Goal: Task Accomplishment & Management: Manage account settings

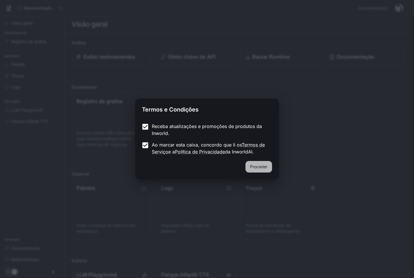
click at [256, 171] on button "Proceder" at bounding box center [259, 167] width 27 height 12
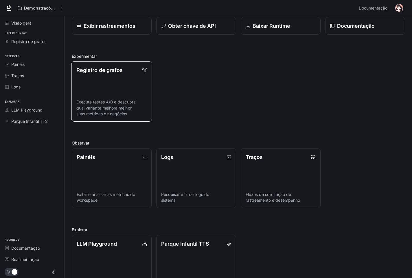
scroll to position [55, 0]
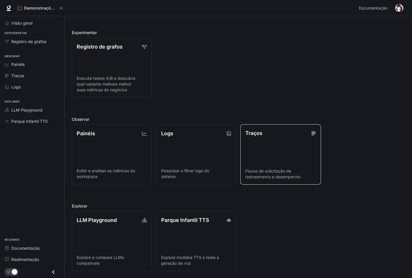
click at [283, 147] on link "Traços Fluxos de solicitação de rastreamento e desempenho" at bounding box center [280, 154] width 81 height 60
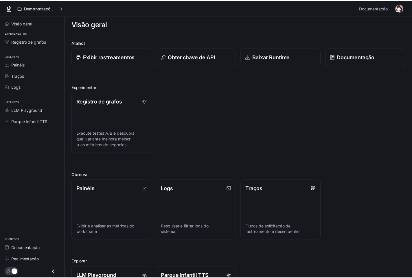
scroll to position [55, 0]
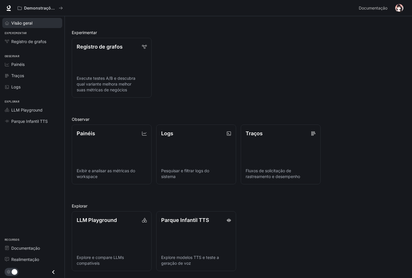
click at [31, 21] on span "Visão geral" at bounding box center [21, 23] width 21 height 6
click at [400, 10] on img "button" at bounding box center [399, 8] width 8 height 8
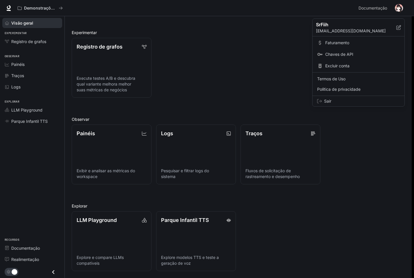
click at [244, 59] on div at bounding box center [207, 139] width 414 height 278
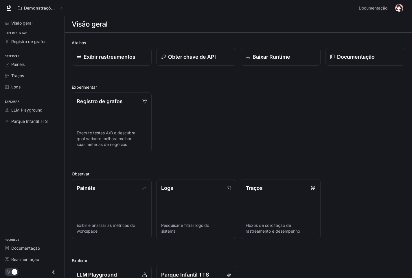
drag, startPoint x: 278, startPoint y: 110, endPoint x: 260, endPoint y: 119, distance: 19.3
click at [260, 119] on div "Registro de grafos Execute testes A/B e descubra qual variante melhora melhor s…" at bounding box center [236, 120] width 338 height 64
click at [4, 206] on div "Visão geral Experimentar Registro de grafos Observar Painéis Traços Logs Explor…" at bounding box center [32, 147] width 64 height 262
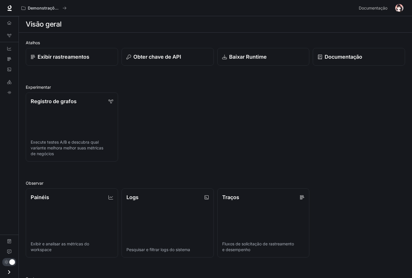
click at [1, 216] on div "Visão geral Registro de grafos Painéis Traços Logs LLM Playground Parque Infant…" at bounding box center [9, 147] width 19 height 262
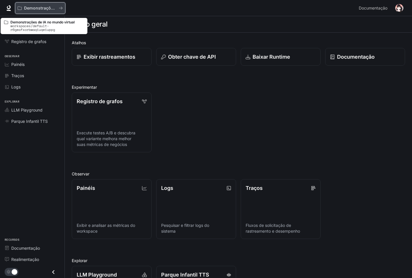
click at [50, 5] on button "Demonstrações de IA no mundo virtual" at bounding box center [40, 8] width 50 height 12
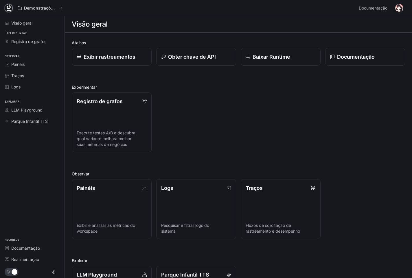
click at [9, 8] on icon at bounding box center [9, 7] width 4 height 4
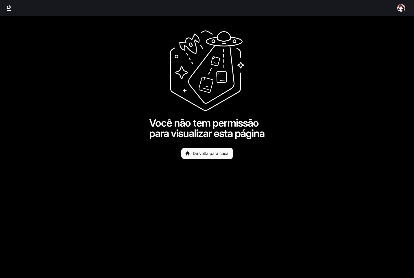
click at [204, 159] on link "De volta para casa" at bounding box center [207, 154] width 52 height 12
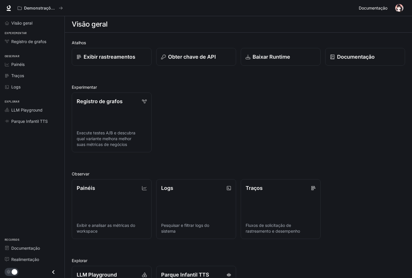
click at [389, 7] on link "Documentação Documentação" at bounding box center [373, 8] width 35 height 12
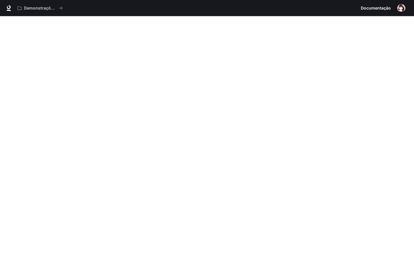
click at [400, 8] on img "button" at bounding box center [401, 8] width 8 height 8
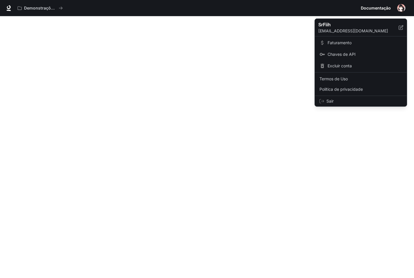
click at [246, 89] on div at bounding box center [207, 139] width 414 height 278
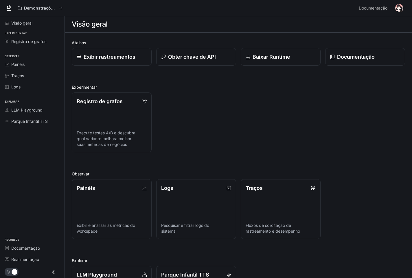
click at [401, 9] on img "button" at bounding box center [399, 8] width 8 height 8
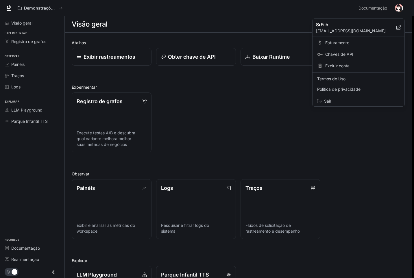
click at [393, 9] on div at bounding box center [207, 139] width 414 height 278
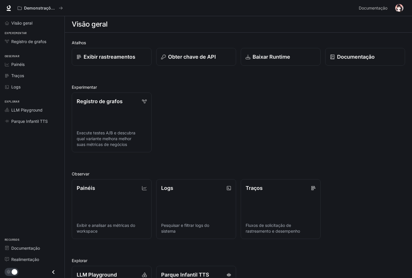
click at [21, 223] on div "Visão geral Experimentar Registro de grafos Observar Painéis Traços Logs Explor…" at bounding box center [32, 147] width 64 height 262
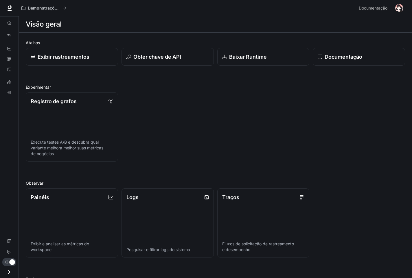
click at [5, 215] on div "Visão geral Registro de grafos Painéis Traços Logs LLM Playground Parque Infant…" at bounding box center [9, 147] width 19 height 262
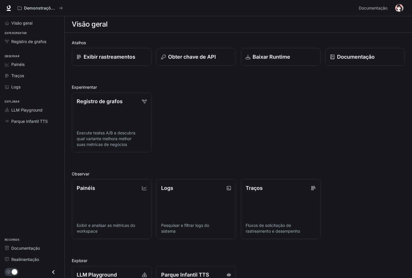
drag, startPoint x: 200, startPoint y: 111, endPoint x: 330, endPoint y: 107, distance: 129.3
click at [329, 107] on div "Registro de grafos Execute testes A/B e descubra qual variante melhora melhor s…" at bounding box center [236, 120] width 338 height 64
drag, startPoint x: 390, startPoint y: 0, endPoint x: 237, endPoint y: 120, distance: 194.0
click at [237, 120] on div "Registro de grafos Execute testes A/B e descubra qual variante melhora melhor s…" at bounding box center [236, 120] width 338 height 64
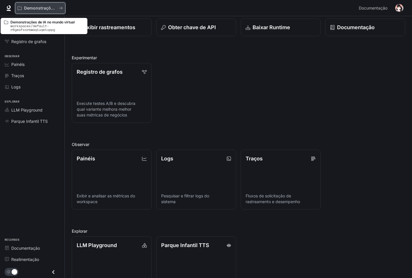
click at [59, 9] on icon "Todos os espaços de trabalho" at bounding box center [61, 8] width 4 height 4
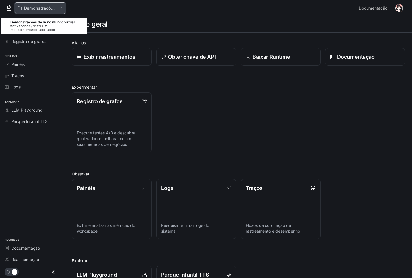
click at [54, 10] on p "Demonstrações de IA no mundo virtual" at bounding box center [40, 8] width 32 height 5
click at [28, 8] on p "Demonstrações de IA no mundo virtual" at bounding box center [40, 8] width 32 height 5
click at [61, 9] on icon "Todos os espaços de trabalho" at bounding box center [61, 8] width 4 height 4
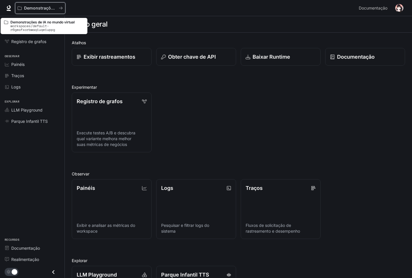
click at [61, 9] on icon "Todos os espaços de trabalho" at bounding box center [61, 8] width 4 height 4
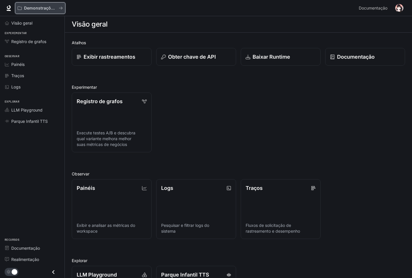
click at [48, 9] on p "Demonstrações de IA no mundo virtual" at bounding box center [40, 8] width 32 height 5
click at [9, 7] on icon at bounding box center [9, 8] width 6 height 6
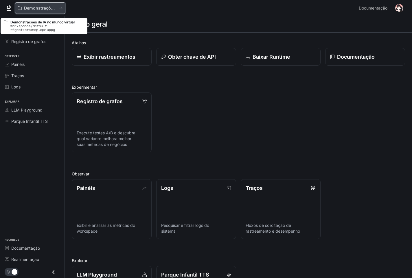
click at [62, 7] on icon "Todos os espaços de trabalho" at bounding box center [60, 8] width 3 height 3
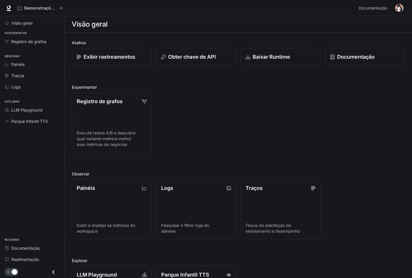
click at [57, 275] on icon "Fechar gaveta" at bounding box center [53, 272] width 8 height 8
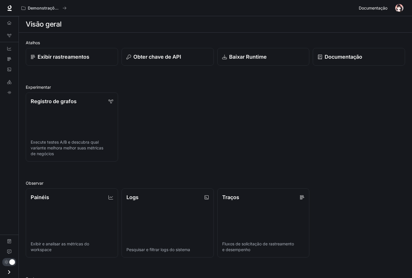
click at [381, 10] on span "Documentação" at bounding box center [373, 8] width 29 height 7
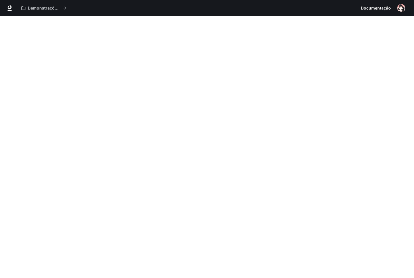
click at [397, 6] on img "button" at bounding box center [401, 8] width 8 height 8
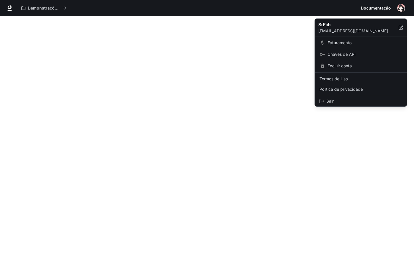
click at [328, 25] on p "SrFiih" at bounding box center [353, 24] width 71 height 7
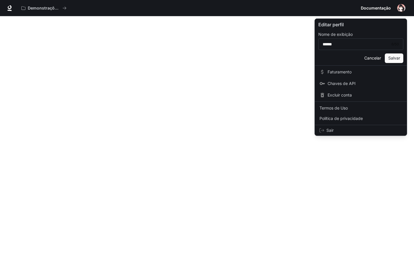
click at [390, 61] on button "Salvar" at bounding box center [394, 59] width 19 height 10
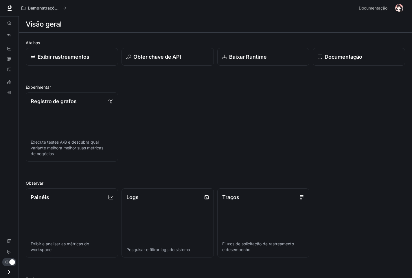
click at [396, 6] on img "button" at bounding box center [399, 8] width 8 height 8
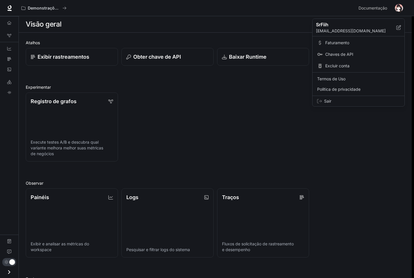
click at [334, 32] on p "srfiihbr@gmail.com" at bounding box center [356, 31] width 80 height 6
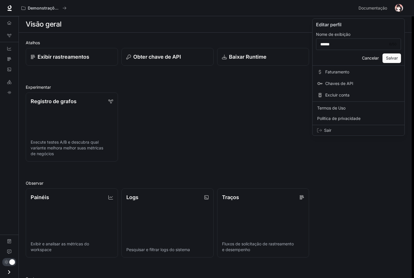
click at [371, 57] on button "Cancelar" at bounding box center [371, 59] width 20 height 10
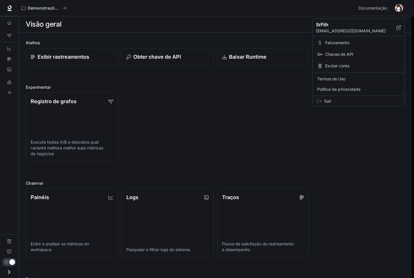
click at [329, 102] on span "Sair" at bounding box center [362, 101] width 76 height 6
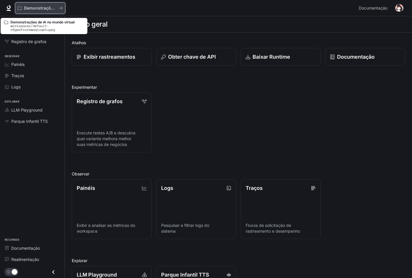
click at [31, 7] on p "Demonstrações de IA no mundo virtual" at bounding box center [40, 8] width 32 height 5
click at [62, 8] on icon "Todos os espaços de trabalho" at bounding box center [60, 8] width 3 height 3
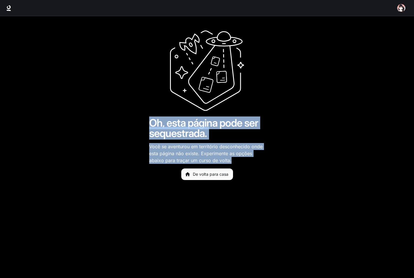
drag, startPoint x: 144, startPoint y: 118, endPoint x: 250, endPoint y: 163, distance: 115.3
click at [250, 163] on main "Oh, esta página pode ser sequestrada. Você se aventurou em território desconhec…" at bounding box center [207, 147] width 414 height 262
copy div "Oh, esta página pode ser sequestrada. Você se aventurou em território desconhec…"
click at [399, 10] on img "button" at bounding box center [401, 8] width 8 height 8
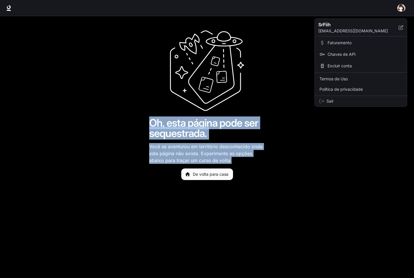
click at [327, 103] on span "Sair" at bounding box center [365, 101] width 76 height 6
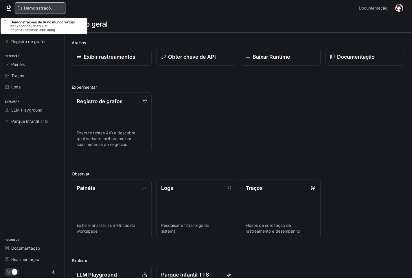
click at [33, 6] on p "Demonstrações de IA no mundo virtual" at bounding box center [40, 8] width 32 height 5
drag, startPoint x: 31, startPoint y: 6, endPoint x: 39, endPoint y: 245, distance: 238.7
click at [39, 245] on span "Documentação" at bounding box center [25, 248] width 29 height 6
click at [30, 8] on p "Demonstrações de IA no mundo virtual" at bounding box center [40, 8] width 32 height 5
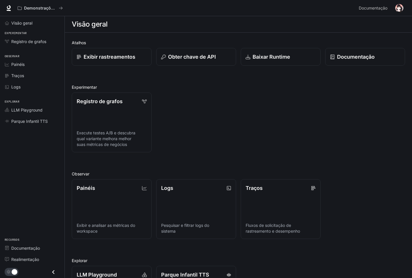
click at [395, 9] on img "button" at bounding box center [399, 8] width 8 height 8
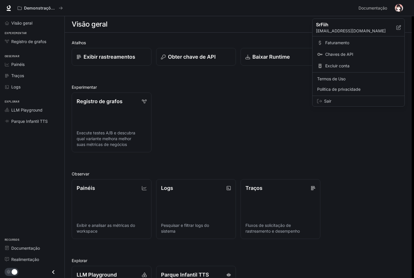
click at [334, 67] on span "Excluir conta" at bounding box center [362, 66] width 75 height 6
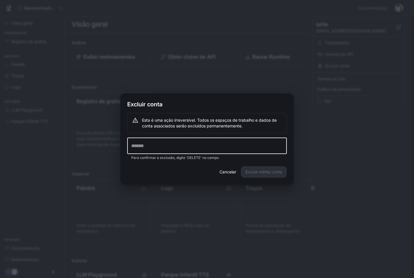
click at [156, 147] on input "text" at bounding box center [207, 146] width 160 height 16
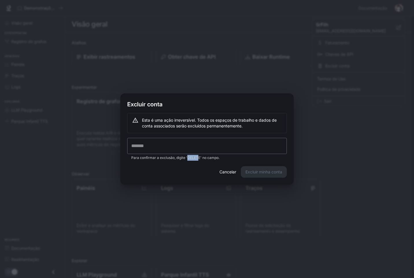
drag, startPoint x: 187, startPoint y: 158, endPoint x: 199, endPoint y: 158, distance: 11.3
click at [199, 158] on p "Para confirmar a exclusão, digite 'DELETE' no campo." at bounding box center [207, 158] width 152 height 6
drag, startPoint x: 187, startPoint y: 157, endPoint x: 200, endPoint y: 158, distance: 12.8
click at [200, 158] on p "Para confirmar a exclusão, digite 'DELETE' no campo." at bounding box center [207, 158] width 152 height 6
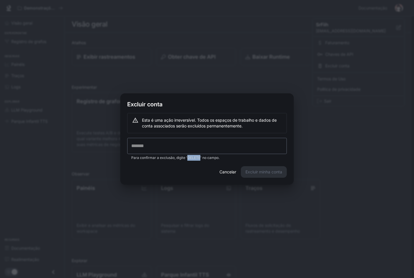
copy p "DELETE"
click at [197, 150] on input "text" at bounding box center [207, 146] width 160 height 16
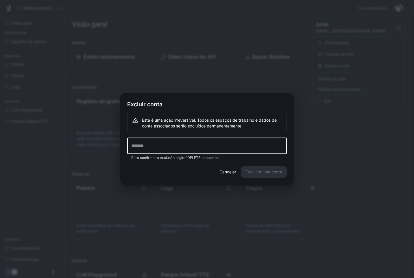
paste input "******"
type input "******"
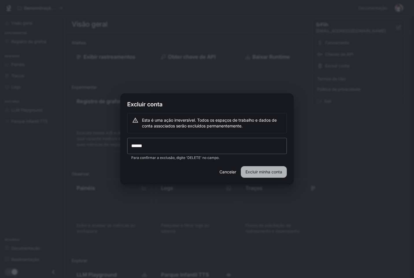
click at [262, 171] on button "Excluir minha conta" at bounding box center [264, 172] width 46 height 12
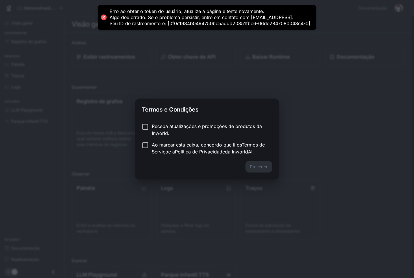
drag, startPoint x: 108, startPoint y: 10, endPoint x: 194, endPoint y: 10, distance: 86.5
click at [194, 10] on div "Erro ao obter o token do usuário, atualize a página e tente novamente. Algo deu…" at bounding box center [207, 17] width 219 height 25
drag, startPoint x: 108, startPoint y: 10, endPoint x: 146, endPoint y: 13, distance: 37.7
click at [145, 13] on div "Erro ao obter o token do usuário, atualize a página e tente novamente. Algo deu…" at bounding box center [207, 17] width 219 height 25
click at [130, 9] on div "Erro ao obter o token do usuário, atualize a página e tente novamente. Algo deu…" at bounding box center [210, 17] width 201 height 18
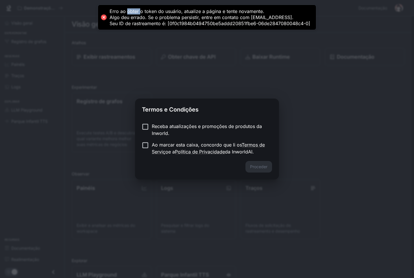
click at [130, 9] on div "Erro ao obter o token do usuário, atualize a página e tente novamente. Algo deu…" at bounding box center [210, 17] width 201 height 18
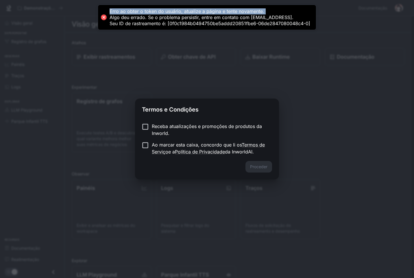
drag, startPoint x: 130, startPoint y: 9, endPoint x: 121, endPoint y: 11, distance: 9.1
click at [121, 11] on div "Erro ao obter o token do usuário, atualize a página e tente novamente. Algo deu…" at bounding box center [210, 17] width 201 height 18
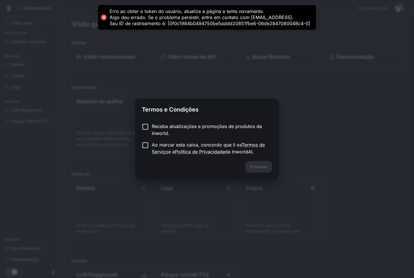
drag, startPoint x: 110, startPoint y: 11, endPoint x: 195, endPoint y: 13, distance: 85.0
click at [194, 13] on div "Erro ao obter o token do usuário, atualize a página e tente novamente. Algo deu…" at bounding box center [210, 17] width 201 height 18
click at [195, 12] on div "Erro ao obter o token do usuário, atualize a página e tente novamente. Algo deu…" at bounding box center [210, 17] width 201 height 18
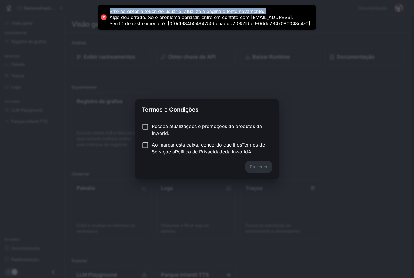
click at [195, 12] on div "Erro ao obter o token do usuário, atualize a página e tente novamente. Algo deu…" at bounding box center [210, 17] width 201 height 18
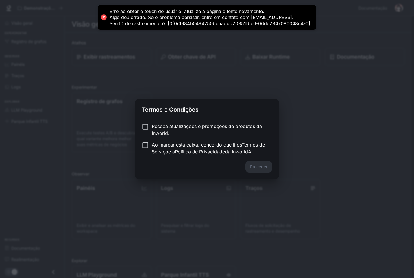
drag, startPoint x: 195, startPoint y: 12, endPoint x: 152, endPoint y: 25, distance: 45.8
click at [152, 25] on div "Erro ao obter o token do usuário, atualize a página e tente novamente. Algo deu…" at bounding box center [210, 17] width 201 height 18
click at [311, 24] on div "Erro ao obter o token do usuário, atualize a página e tente novamente. Algo deu…" at bounding box center [207, 17] width 219 height 25
drag, startPoint x: 309, startPoint y: 22, endPoint x: 235, endPoint y: 19, distance: 73.5
click at [238, 19] on div "Erro ao obter o token do usuário, atualize a página e tente novamente. Algo deu…" at bounding box center [210, 17] width 201 height 18
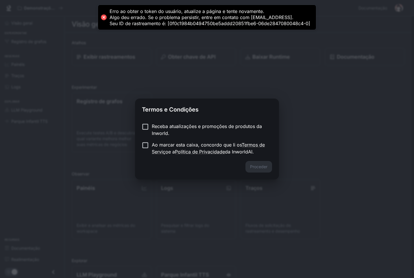
drag, startPoint x: 110, startPoint y: 10, endPoint x: 150, endPoint y: 15, distance: 40.5
click at [150, 15] on div "Erro ao obter o token do usuário, atualize a página e tente novamente. Algo deu…" at bounding box center [210, 17] width 201 height 18
click at [148, 14] on div "Erro ao obter o token do usuário, atualize a página e tente novamente. Algo deu…" at bounding box center [210, 17] width 201 height 18
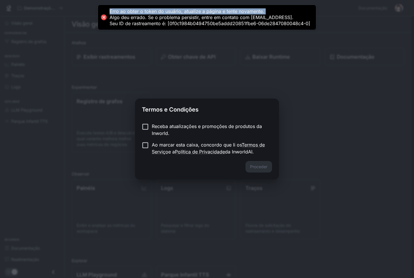
click at [148, 14] on div "Erro ao obter o token do usuário, atualize a página e tente novamente. Algo deu…" at bounding box center [210, 17] width 201 height 18
drag, startPoint x: 148, startPoint y: 14, endPoint x: 141, endPoint y: 14, distance: 7.2
click at [141, 14] on div "Erro ao obter o token do usuário, atualize a página e tente novamente. Algo deu…" at bounding box center [210, 17] width 201 height 18
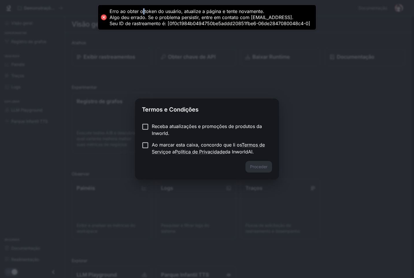
click at [141, 14] on div "Erro ao obter o token do usuário, atualize a página e tente novamente. Algo deu…" at bounding box center [210, 17] width 201 height 18
drag, startPoint x: 123, startPoint y: 14, endPoint x: 115, endPoint y: 14, distance: 7.5
click at [121, 14] on div "Erro ao obter o token do usuário, atualize a página e tente novamente. Algo deu…" at bounding box center [210, 17] width 201 height 18
drag, startPoint x: 110, startPoint y: 8, endPoint x: 181, endPoint y: 20, distance: 72.6
click at [185, 22] on div "Erro ao obter o token do usuário, atualize a página e tente novamente. Algo deu…" at bounding box center [210, 17] width 201 height 18
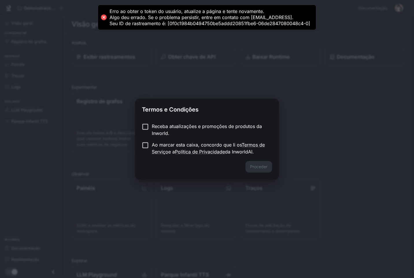
click at [180, 19] on div "Erro ao obter o token do usuário, atualize a página e tente novamente. Algo deu…" at bounding box center [210, 17] width 201 height 18
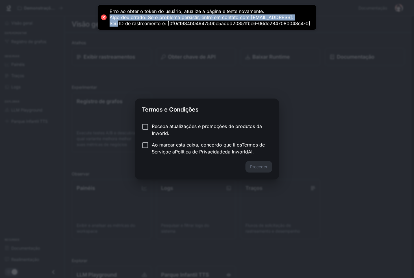
click at [180, 19] on div "Erro ao obter o token do usuário, atualize a página e tente novamente. Algo deu…" at bounding box center [210, 17] width 201 height 18
click at [180, 18] on div "Erro ao obter o token do usuário, atualize a página e tente novamente. Algo deu…" at bounding box center [210, 17] width 201 height 18
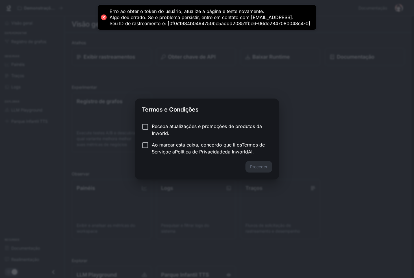
click at [180, 16] on div "Erro ao obter o token do usuário, atualize a página e tente novamente. Algo deu…" at bounding box center [210, 17] width 201 height 18
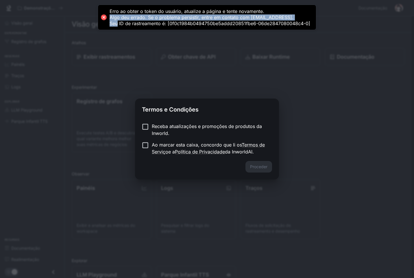
click at [180, 16] on div "Erro ao obter o token do usuário, atualize a página e tente novamente. Algo deu…" at bounding box center [210, 17] width 201 height 18
click at [180, 15] on div "Erro ao obter o token do usuário, atualize a página e tente novamente. Algo deu…" at bounding box center [210, 17] width 201 height 18
click at [182, 14] on div "Erro ao obter o token do usuário, atualize a página e tente novamente. Algo deu…" at bounding box center [210, 17] width 201 height 18
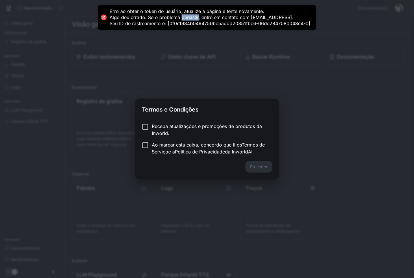
click at [182, 14] on div "Erro ao obter o token do usuário, atualize a página e tente novamente. Algo deu…" at bounding box center [210, 17] width 201 height 18
drag, startPoint x: 182, startPoint y: 14, endPoint x: 160, endPoint y: 20, distance: 23.6
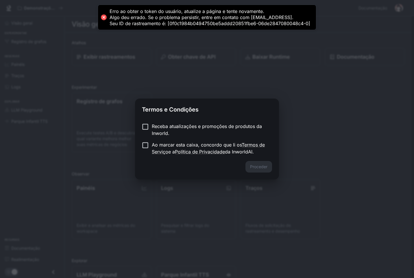
click at [160, 20] on div "Erro ao obter o token do usuário, atualize a página e tente novamente. Algo deu…" at bounding box center [210, 17] width 201 height 18
click at [160, 19] on div "Erro ao obter o token do usuário, atualize a página e tente novamente. Algo deu…" at bounding box center [210, 17] width 201 height 18
click at [139, 136] on label "Receba atualizações e promoções de produtos da Inworld." at bounding box center [203, 130] width 129 height 14
drag, startPoint x: 404, startPoint y: 264, endPoint x: 231, endPoint y: 142, distance: 211.5
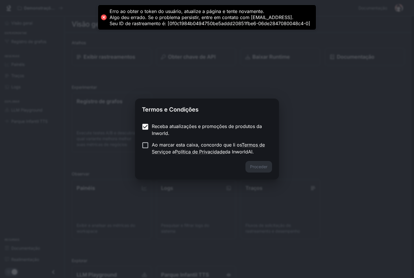
click at [231, 142] on div "Termos e Condições Receba atualizações e promoções de produtos da Inworld. Ao m…" at bounding box center [207, 139] width 414 height 278
drag, startPoint x: 26, startPoint y: 22, endPoint x: -1, endPoint y: 39, distance: 31.9
click at [0, 39] on html "Erro ao obter o token do usuário, atualize a página e tente novamente. Algo deu…" at bounding box center [207, 166] width 414 height 333
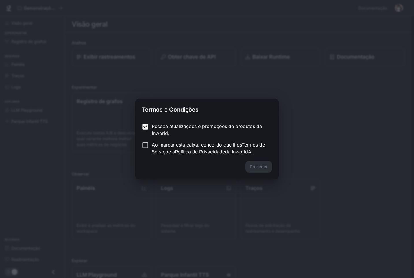
click at [179, 86] on div "Termos e Condições Receba atualizações e promoções de produtos da Inworld. Ao m…" at bounding box center [207, 139] width 414 height 278
click at [166, 128] on p "Receba atualizações e promoções de produtos da Inworld." at bounding box center [210, 130] width 116 height 14
click at [165, 151] on link "Termos de Serviço" at bounding box center [208, 148] width 113 height 13
click at [153, 127] on p "Receba atualizações e promoções de produtos da Inworld." at bounding box center [210, 130] width 116 height 14
click at [260, 167] on button "Proceder" at bounding box center [259, 167] width 27 height 12
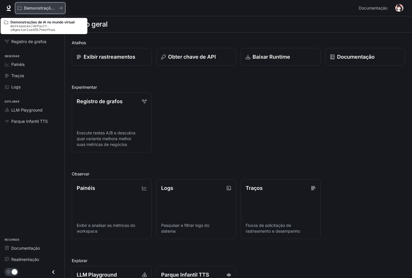
click at [40, 12] on button "Demonstrações de IA no mundo virtual" at bounding box center [40, 8] width 50 height 12
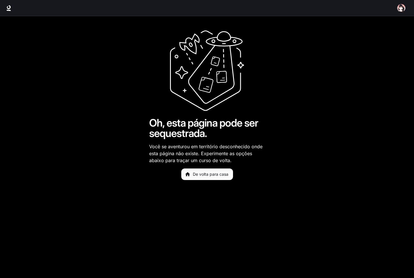
click at [211, 178] on font "De volta para casa" at bounding box center [211, 174] width 36 height 7
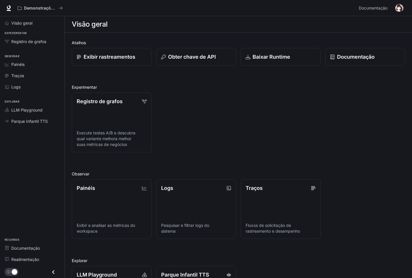
click at [48, 14] on div "Demonstrações de IA no mundo virtual Documentação Documentação" at bounding box center [206, 8] width 412 height 16
click at [55, 4] on button "Demonstrações de IA no mundo virtual" at bounding box center [40, 8] width 50 height 12
click at [402, 4] on button "button" at bounding box center [399, 8] width 12 height 12
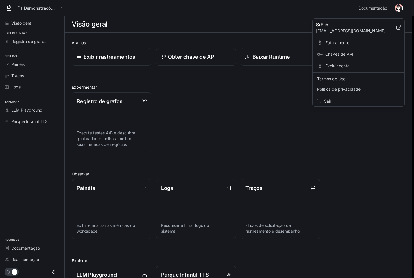
click at [323, 101] on div "Sair" at bounding box center [359, 101] width 92 height 10
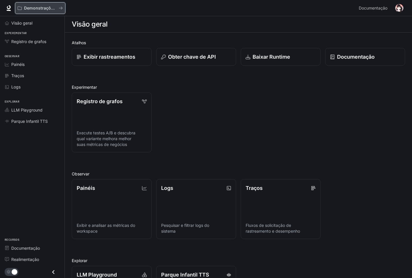
click at [57, 6] on div "Demonstrações de IA no mundo virtual" at bounding box center [38, 8] width 41 height 5
click at [398, 5] on img "button" at bounding box center [399, 8] width 8 height 8
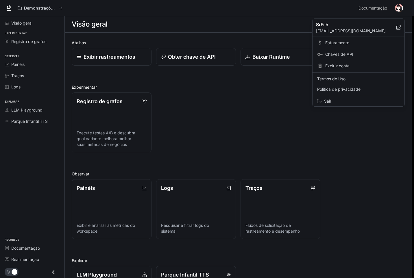
click at [330, 102] on span "Sair" at bounding box center [362, 101] width 76 height 6
